Goal: Find specific page/section: Find specific page/section

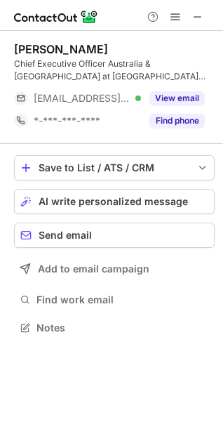
scroll to position [318, 223]
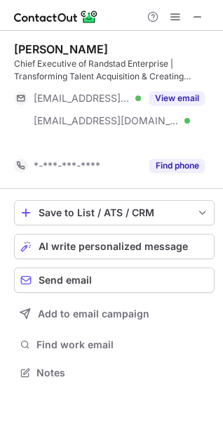
scroll to position [340, 223]
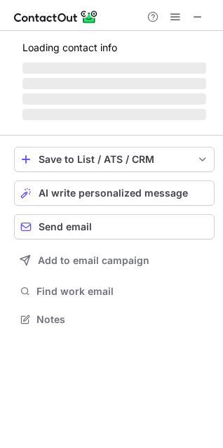
scroll to position [363, 223]
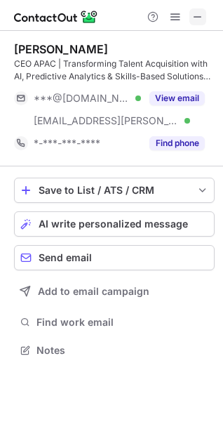
click at [200, 13] on span at bounding box center [198, 16] width 11 height 11
